Goal: Task Accomplishment & Management: Use online tool/utility

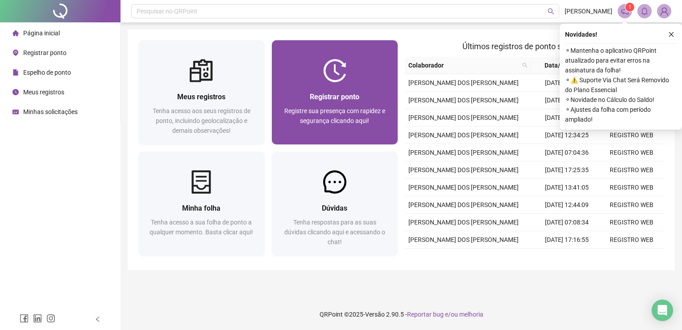
click at [362, 71] on div at bounding box center [335, 70] width 126 height 23
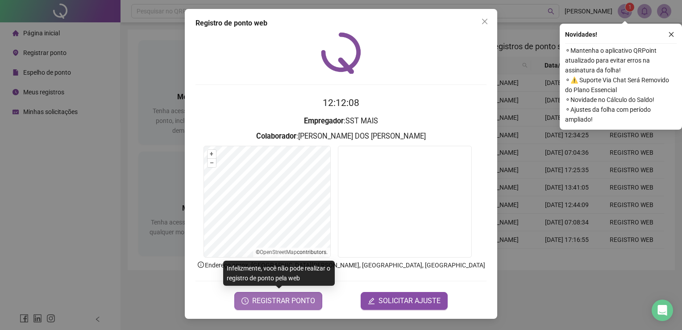
click at [310, 296] on span "REGISTRAR PONTO" at bounding box center [283, 300] width 63 height 11
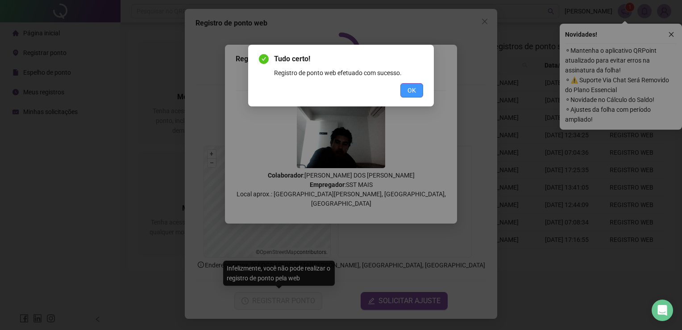
click at [413, 92] on span "OK" at bounding box center [412, 90] width 8 height 10
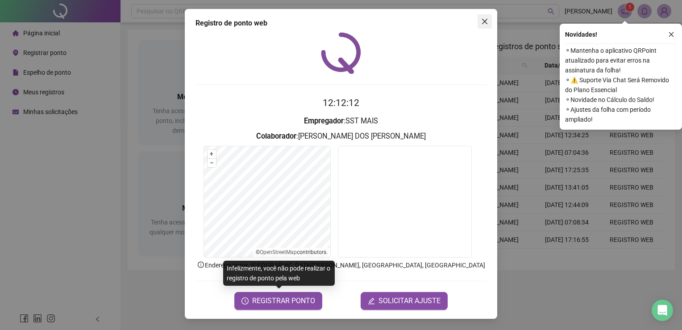
click at [487, 19] on icon "close" at bounding box center [484, 21] width 5 height 5
